Goal: Task Accomplishment & Management: Complete application form

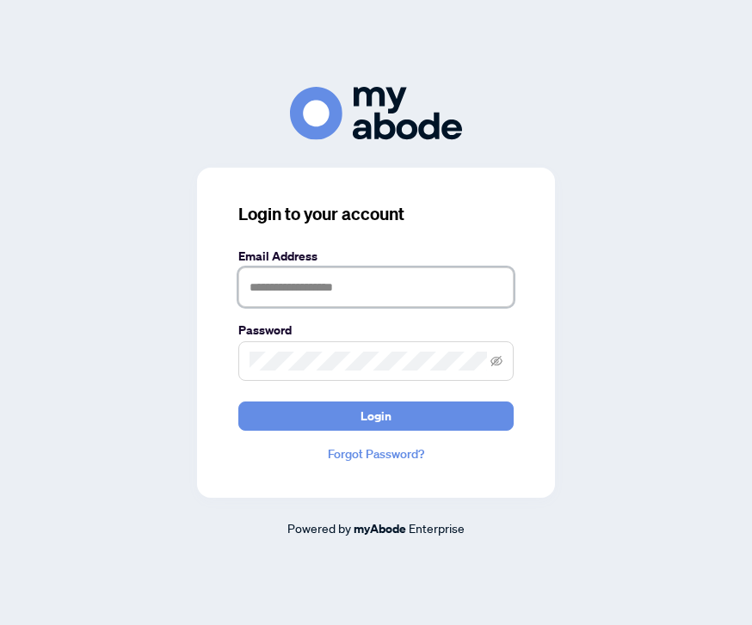
click at [406, 307] on input "text" at bounding box center [375, 288] width 275 height 40
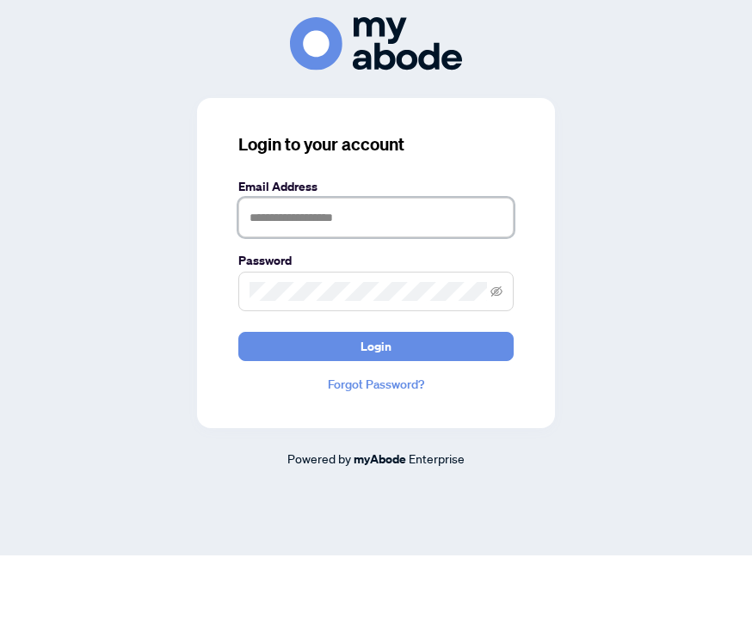
type input "**********"
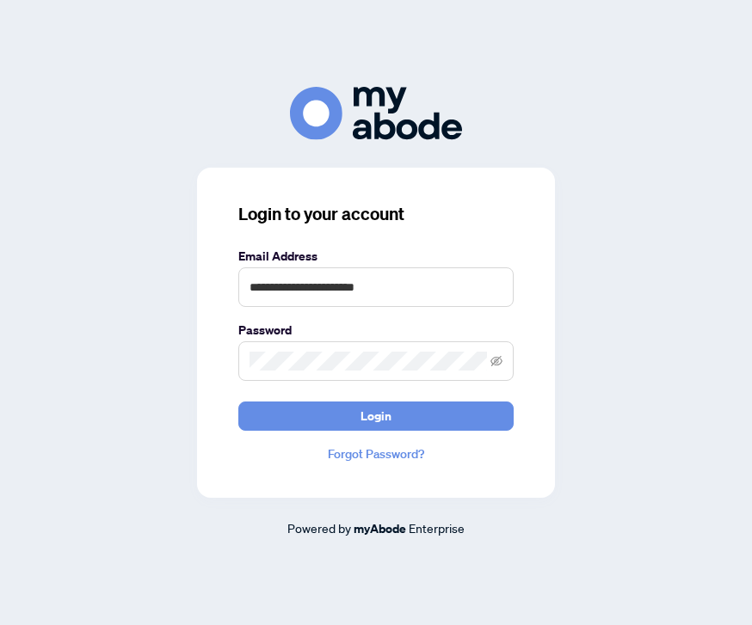
click at [437, 402] on button "Login" at bounding box center [375, 416] width 275 height 29
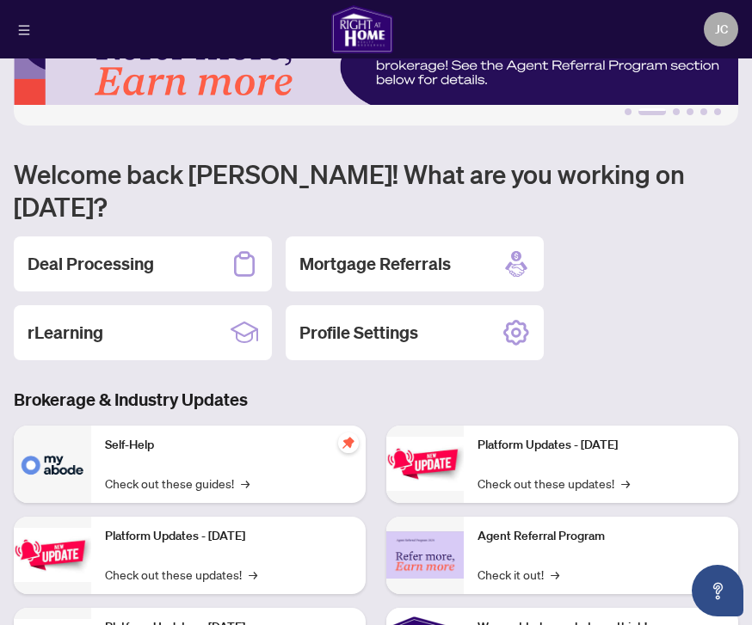
scroll to position [67, 0]
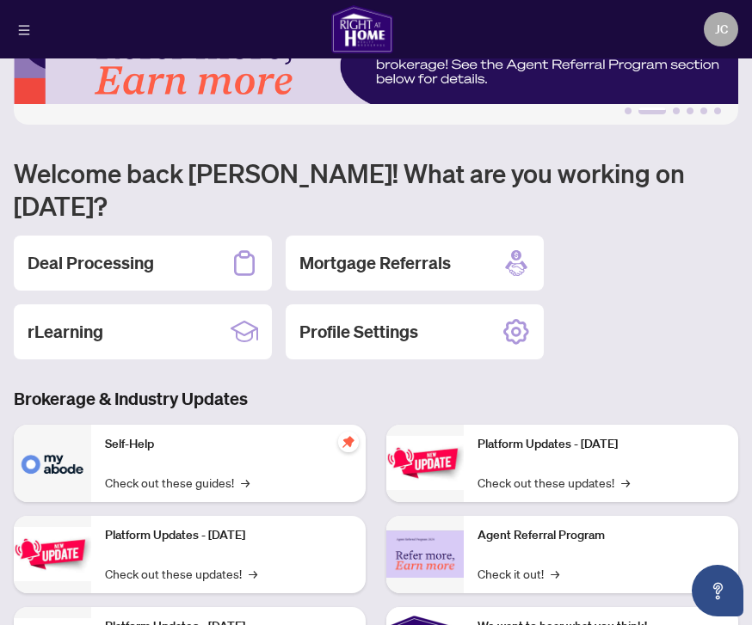
click at [164, 236] on div "Deal Processing" at bounding box center [143, 263] width 258 height 55
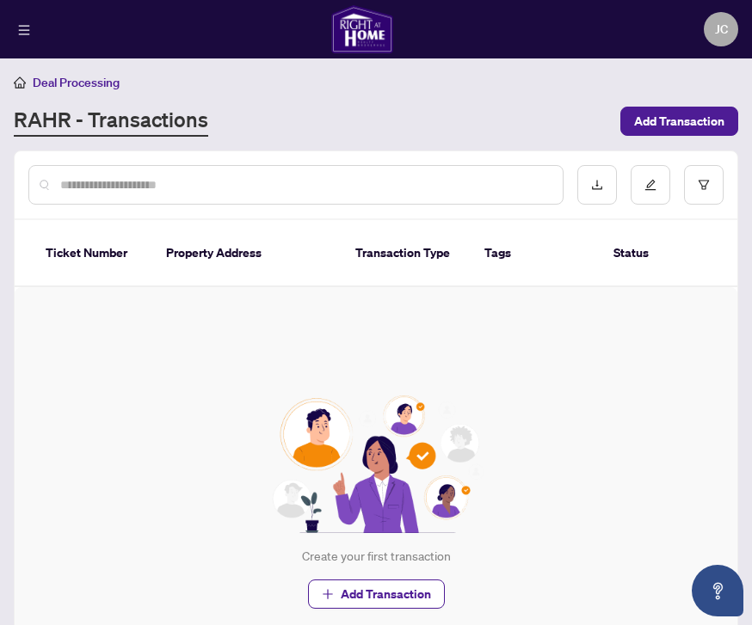
click at [409, 581] on span "Add Transaction" at bounding box center [386, 595] width 90 height 28
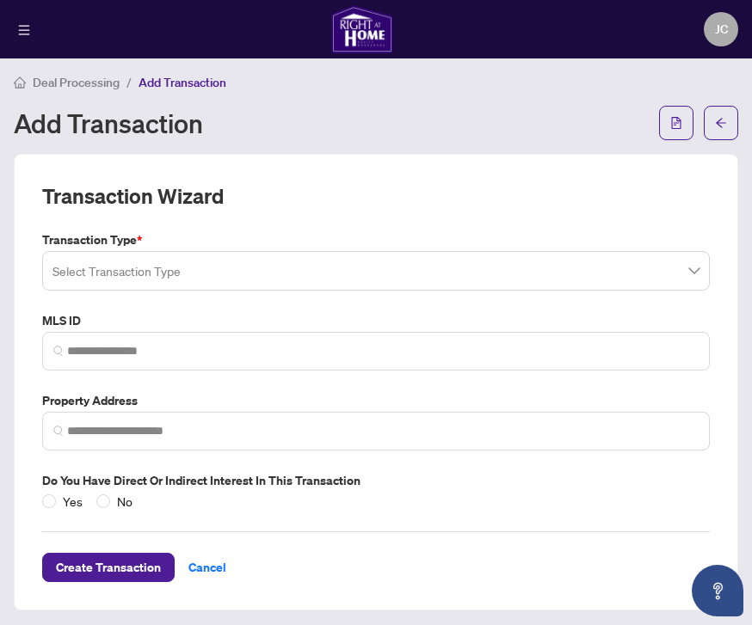
click at [697, 280] on span at bounding box center [375, 271] width 647 height 33
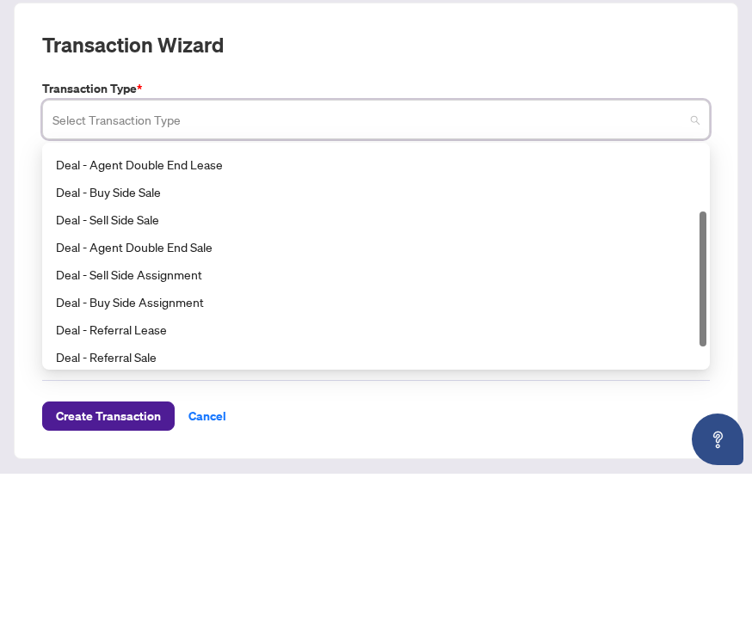
scroll to position [106, 0]
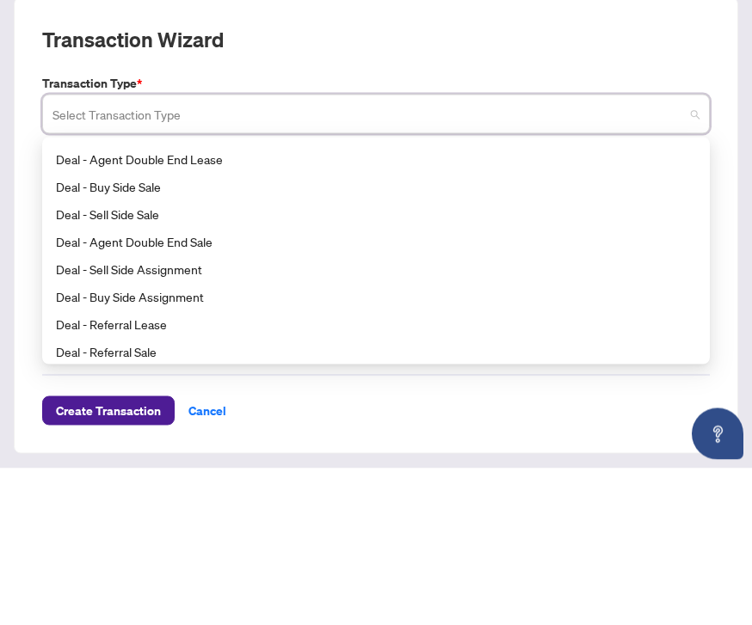
click at [131, 361] on div "Deal - Sell Side Sale" at bounding box center [376, 370] width 640 height 19
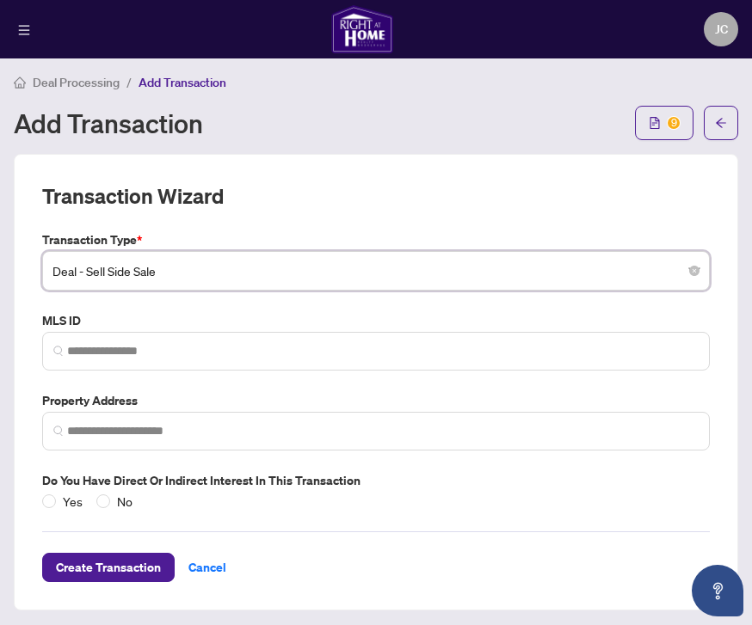
click at [667, 128] on button "9" at bounding box center [664, 123] width 58 height 34
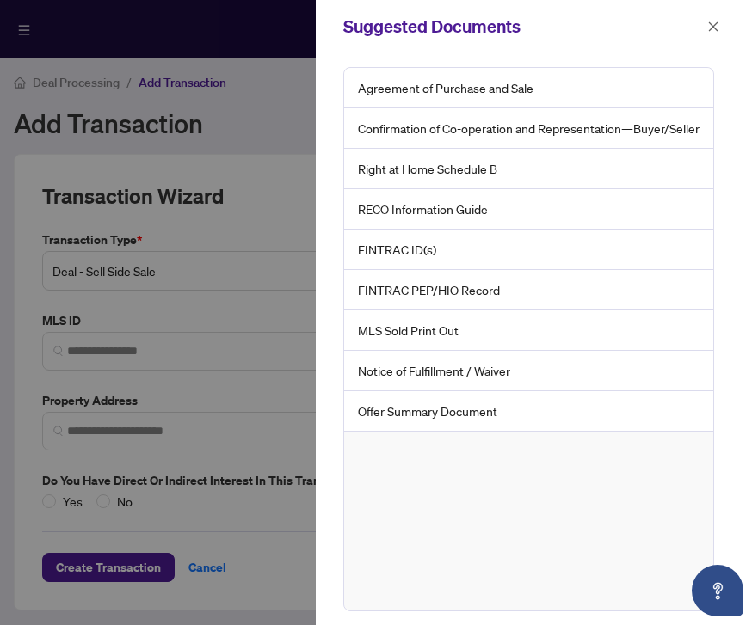
click at [557, 95] on div "Agreement of Purchase and Sale" at bounding box center [528, 88] width 369 height 40
click at [489, 89] on div "Agreement of Purchase and Sale" at bounding box center [528, 88] width 369 height 40
click at [464, 93] on div "Agreement of Purchase and Sale" at bounding box center [528, 88] width 369 height 40
click at [721, 22] on button "button" at bounding box center [713, 26] width 22 height 21
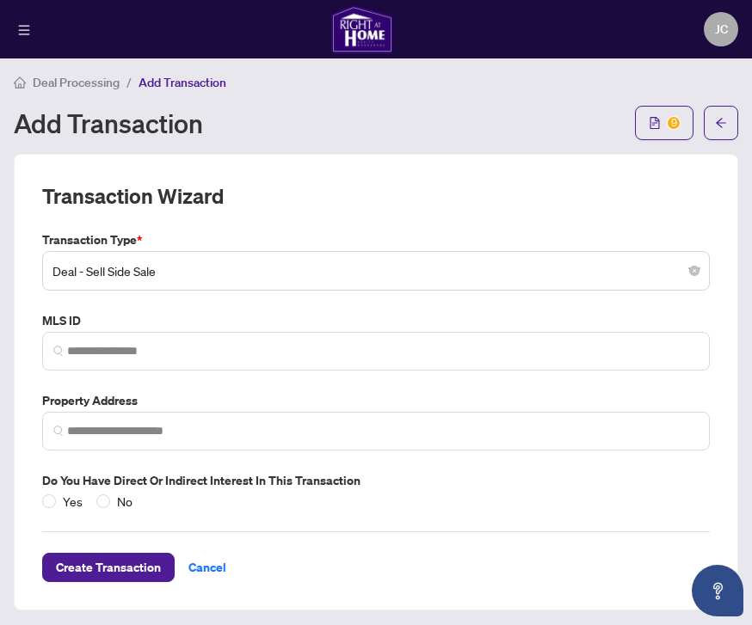
click at [213, 563] on span "Cancel" at bounding box center [207, 568] width 38 height 28
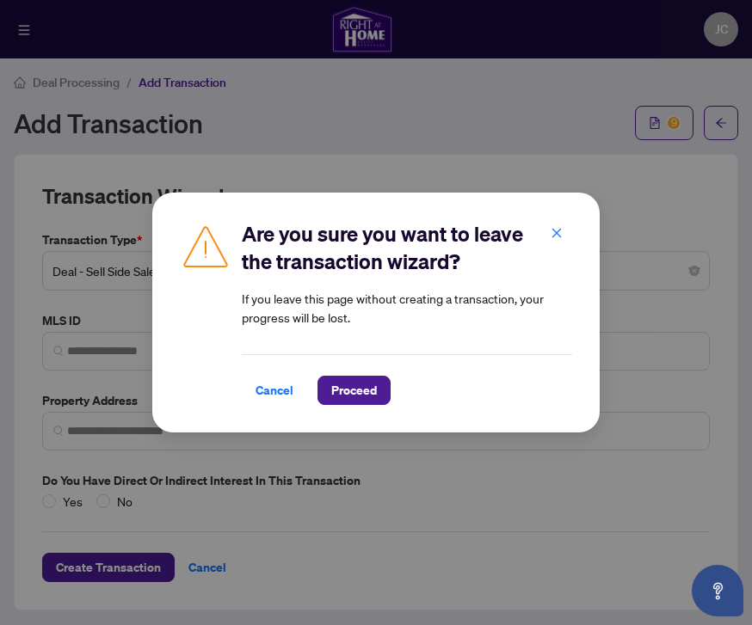
click at [274, 404] on span "Cancel" at bounding box center [274, 391] width 38 height 28
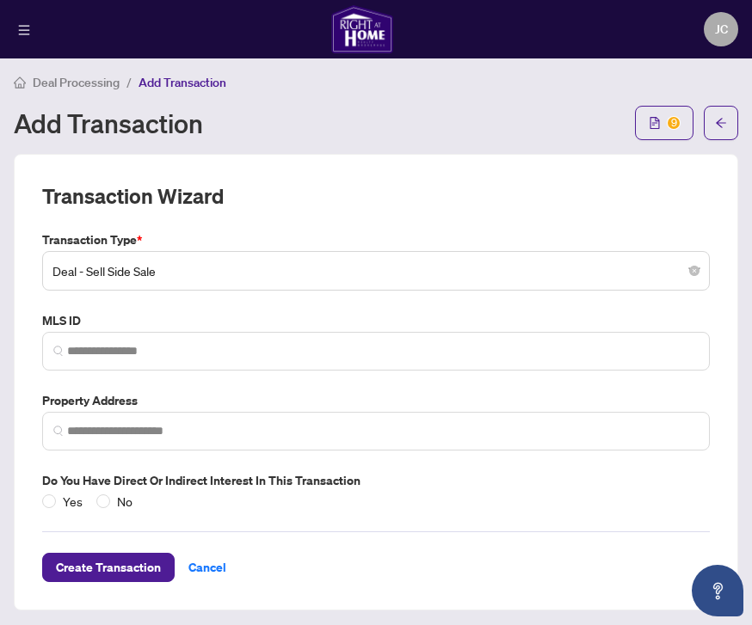
click at [658, 126] on icon "file-text" at bounding box center [655, 123] width 12 height 12
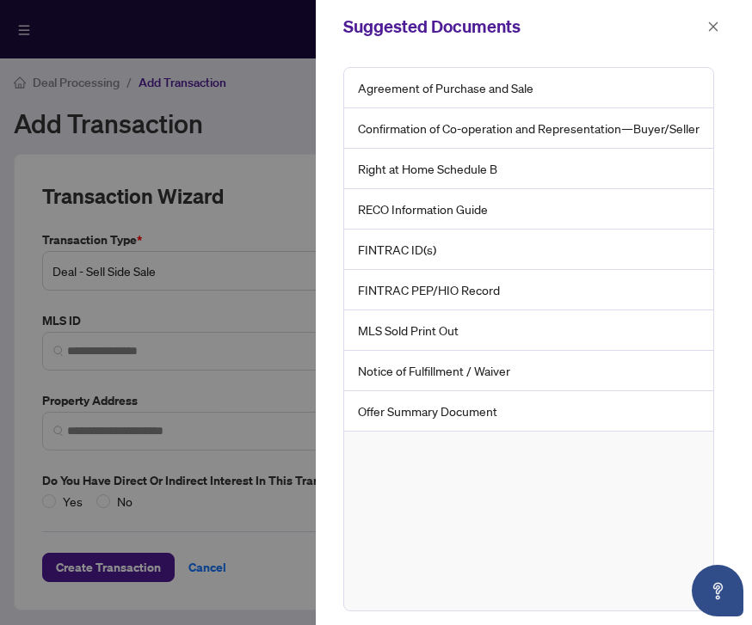
click at [521, 96] on div "Agreement of Purchase and Sale" at bounding box center [528, 88] width 369 height 40
click at [513, 94] on div "Agreement of Purchase and Sale" at bounding box center [528, 88] width 369 height 40
click at [723, 32] on button "button" at bounding box center [713, 26] width 22 height 21
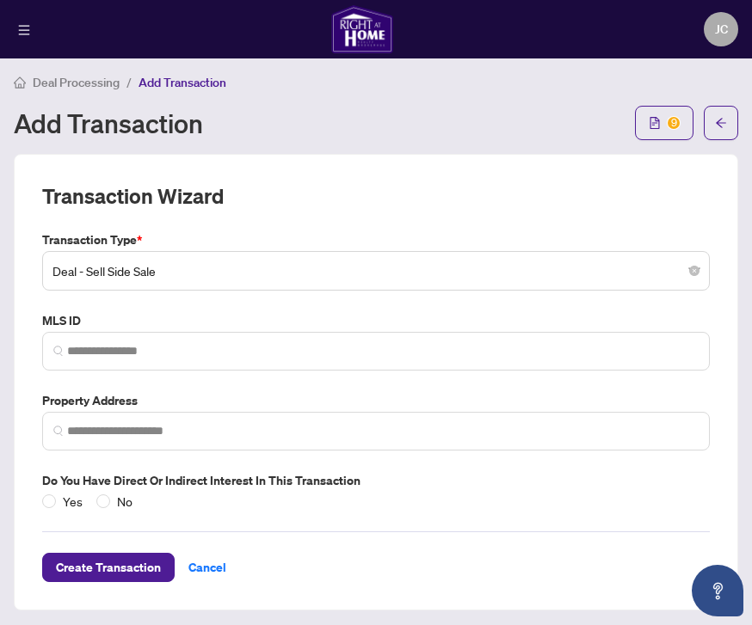
click at [209, 564] on span "Cancel" at bounding box center [207, 568] width 38 height 28
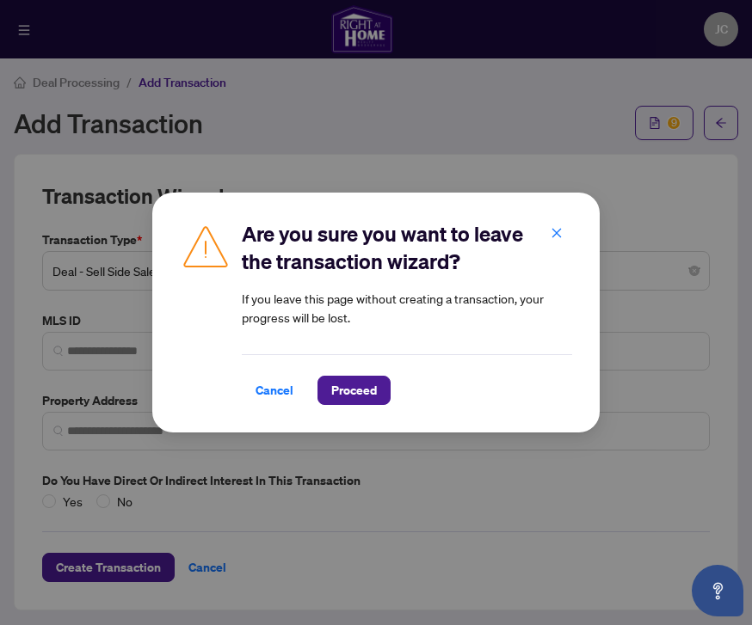
click at [282, 404] on span "Cancel" at bounding box center [274, 391] width 38 height 28
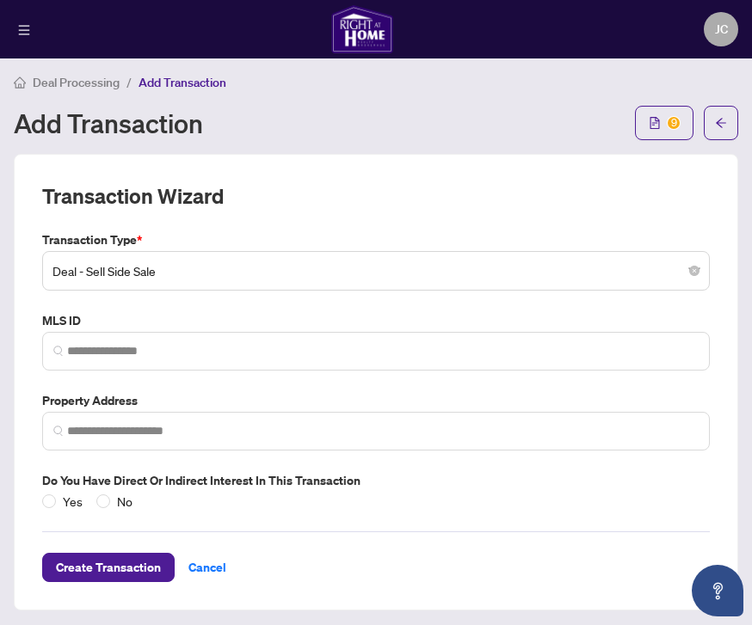
click at [201, 564] on span "Cancel" at bounding box center [207, 568] width 38 height 28
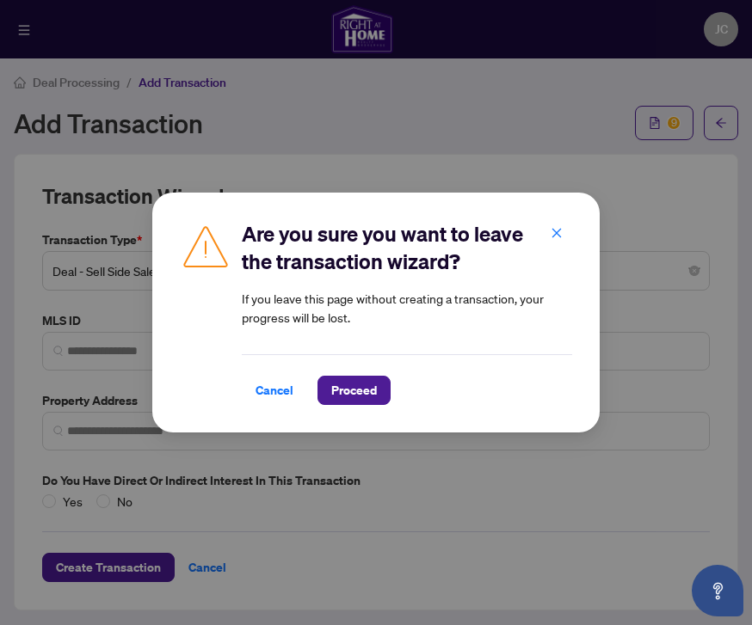
click at [365, 404] on span "Proceed" at bounding box center [354, 391] width 46 height 28
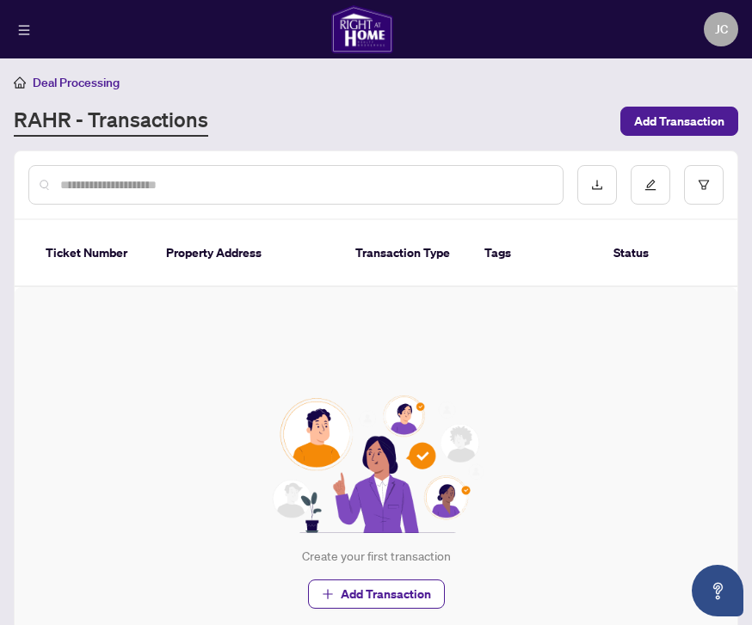
click at [729, 29] on span "JC" at bounding box center [721, 29] width 34 height 34
click at [579, 409] on div "Create your first transaction Add Transaction" at bounding box center [376, 502] width 723 height 430
click at [25, 37] on button "button" at bounding box center [24, 29] width 21 height 21
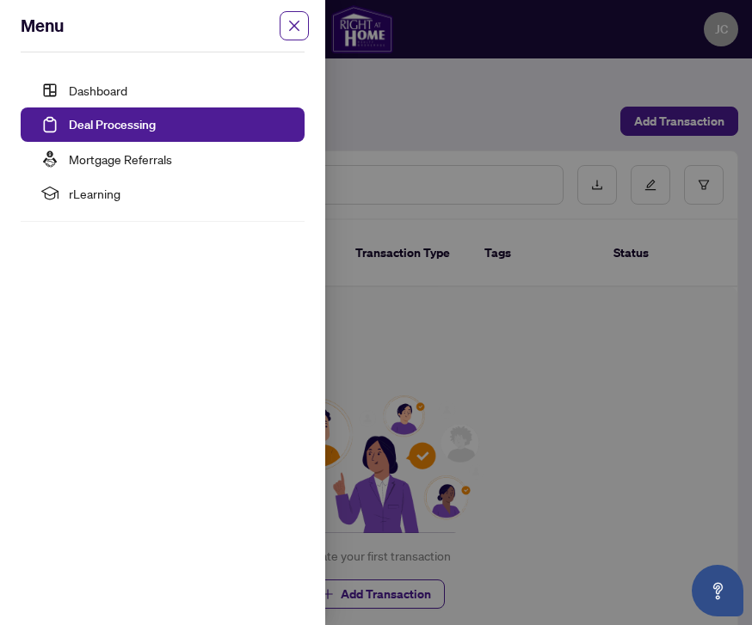
click at [107, 197] on span "rLearning" at bounding box center [180, 193] width 222 height 34
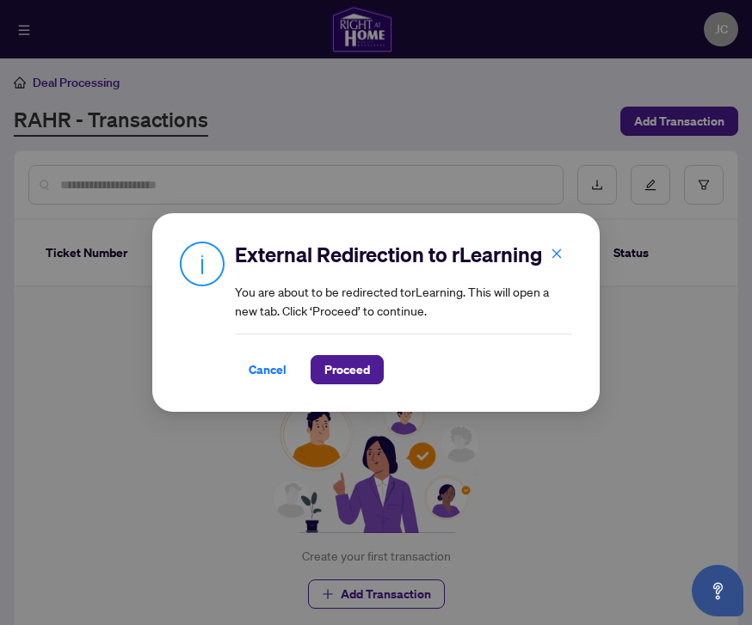
click at [365, 370] on span "Proceed" at bounding box center [347, 370] width 46 height 28
